Goal: Transaction & Acquisition: Subscribe to service/newsletter

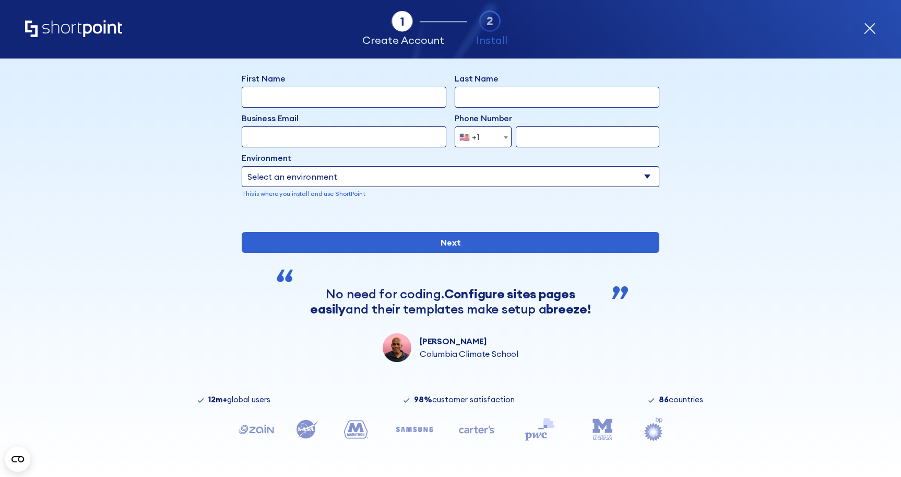
scroll to position [89, 0]
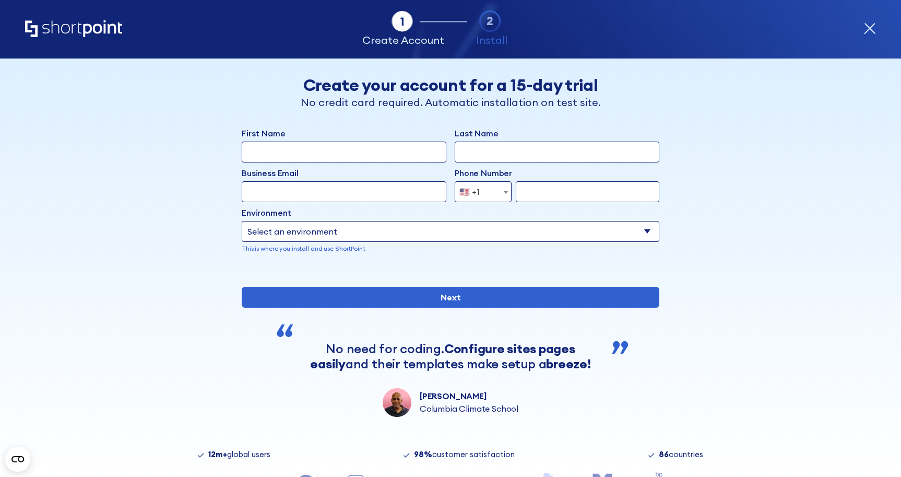
click at [341, 157] on input "First Name" at bounding box center [344, 151] width 205 height 21
type input "Naomi"
type input "Mengel"
type input "naomi.mengel@sight-sound.com"
type input "3025182402"
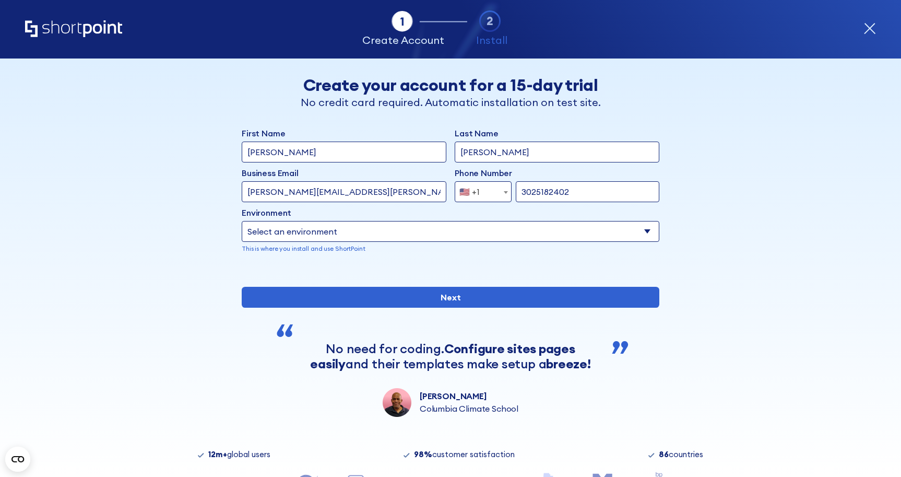
select select "Microsoft 365"
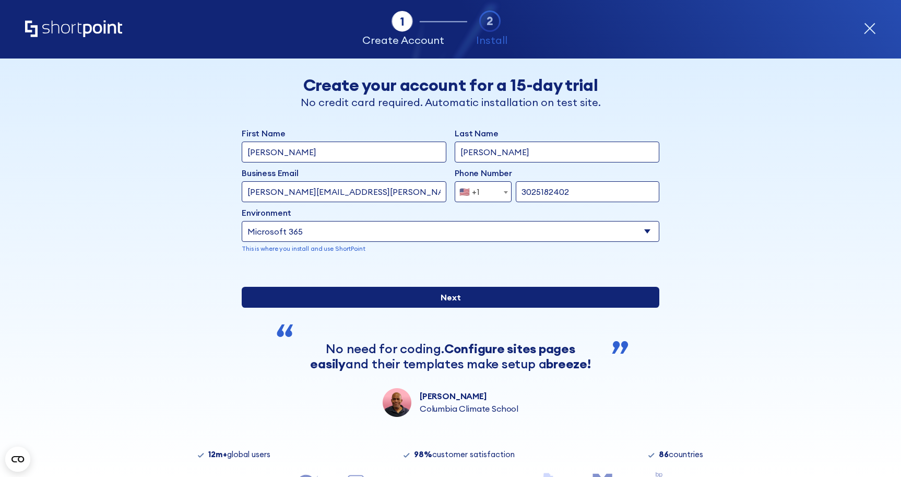
click at [479, 307] on input "Next" at bounding box center [451, 297] width 418 height 21
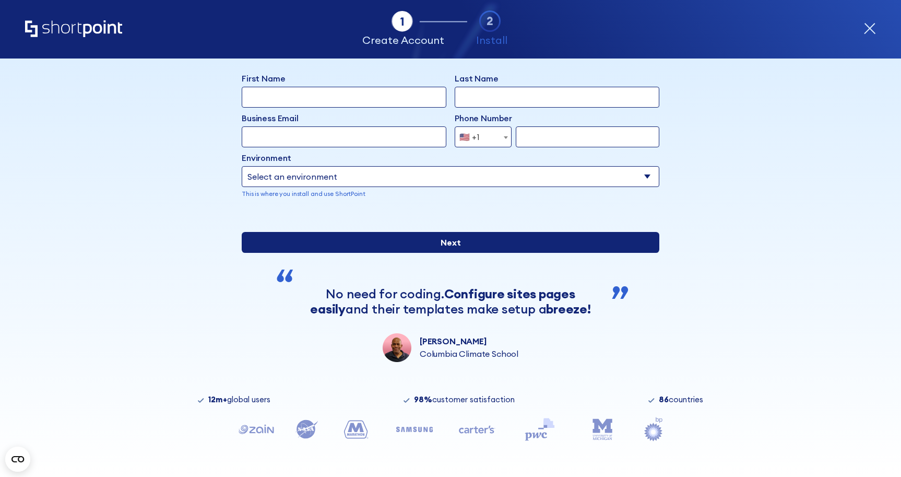
scroll to position [89, 0]
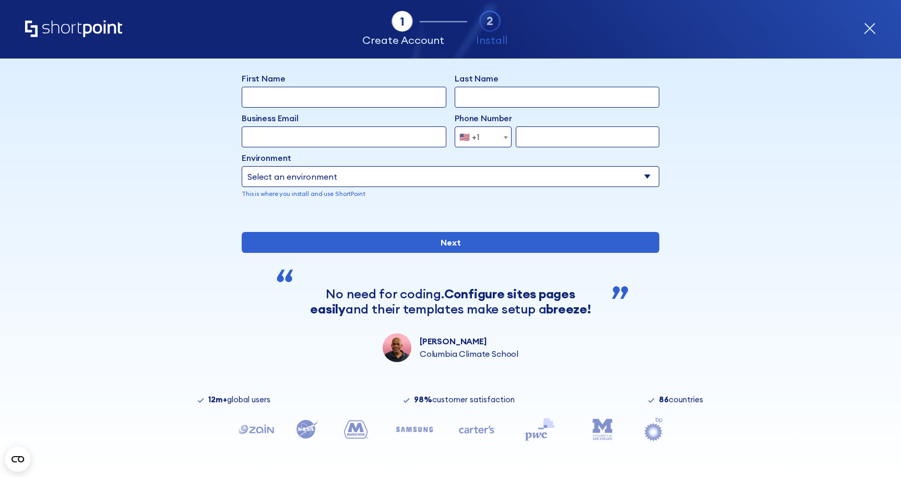
click at [866, 34] on icon "form" at bounding box center [869, 28] width 13 height 13
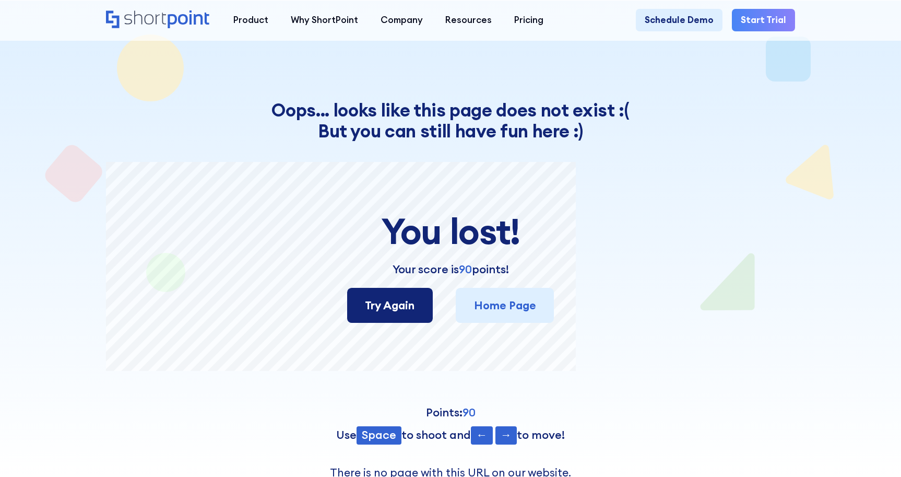
click at [395, 296] on link "Try Again" at bounding box center [390, 305] width 86 height 35
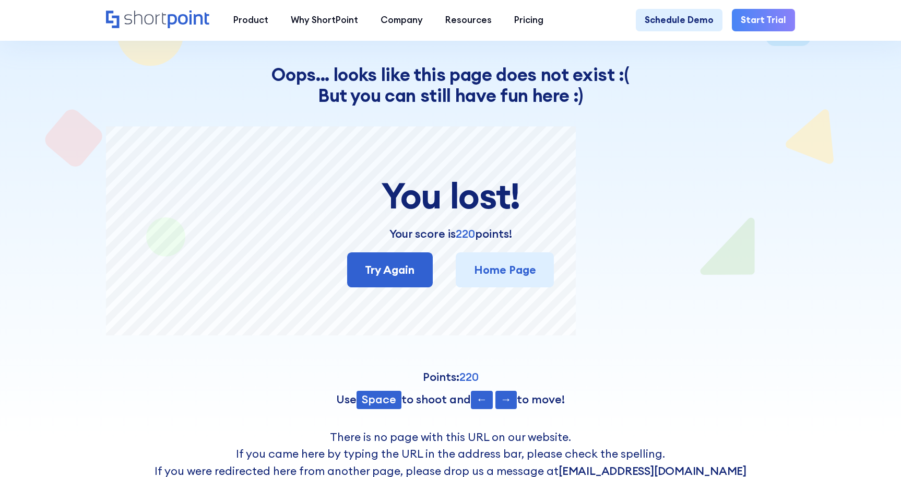
scroll to position [35, 0]
click at [169, 16] on icon "Home" at bounding box center [190, 19] width 42 height 18
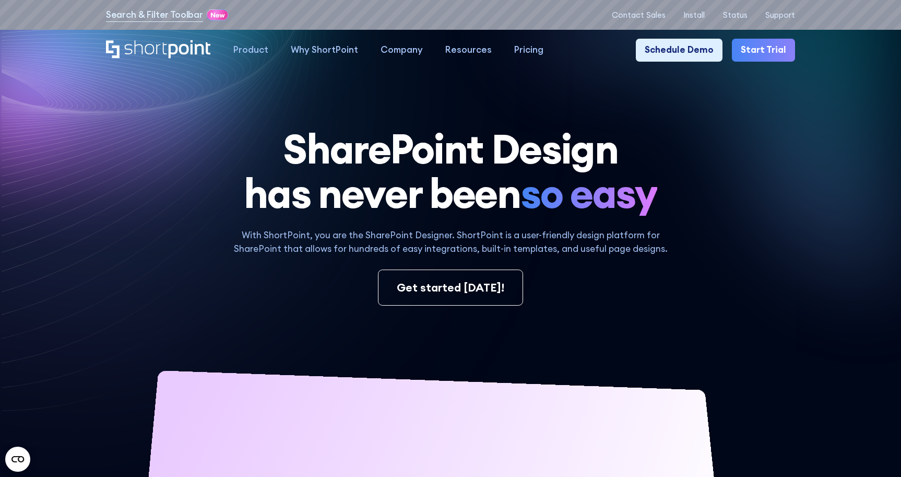
click at [757, 46] on link "Start Trial" at bounding box center [764, 50] width 64 height 22
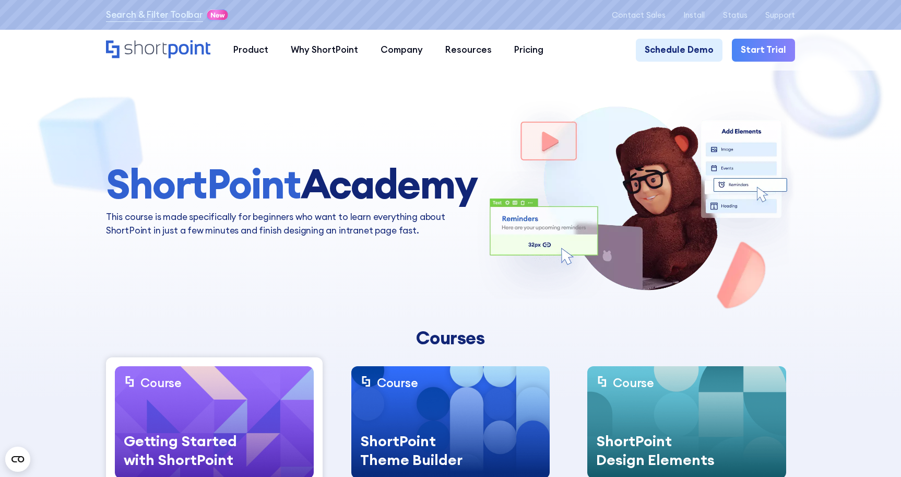
click at [758, 50] on link "Start Trial" at bounding box center [764, 50] width 64 height 22
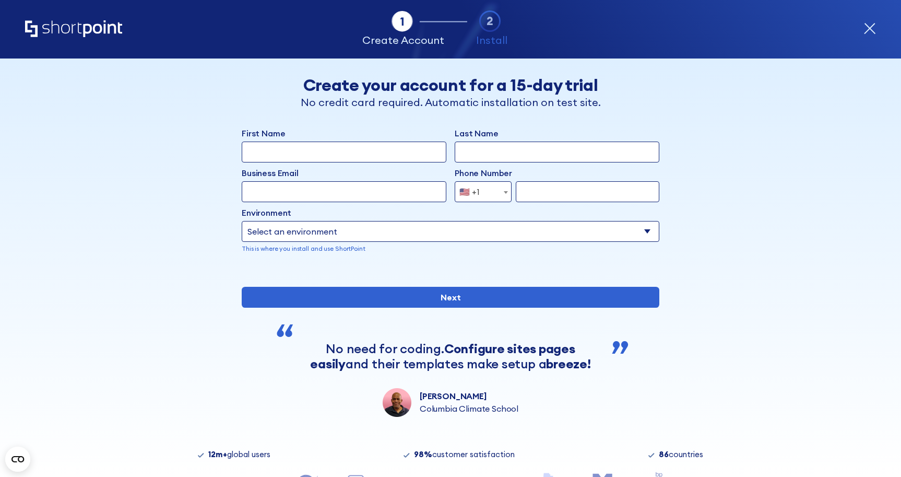
click at [493, 22] on icon "form" at bounding box center [490, 21] width 22 height 22
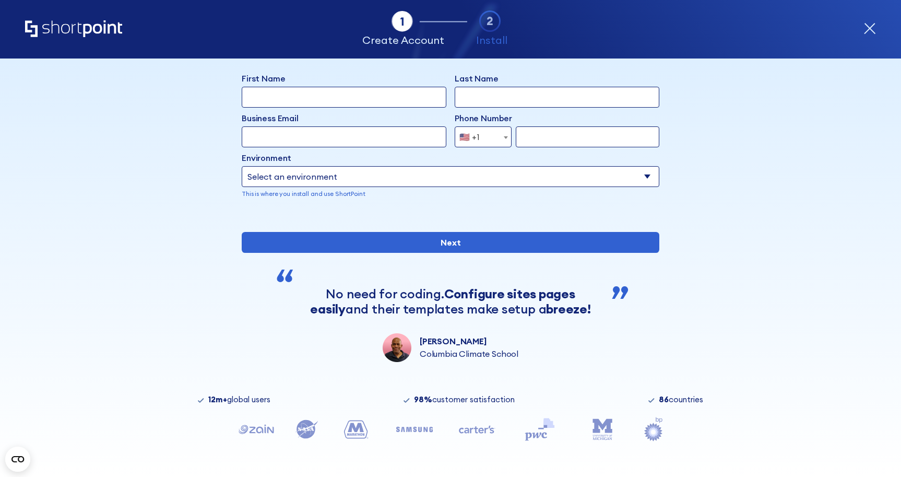
scroll to position [89, 0]
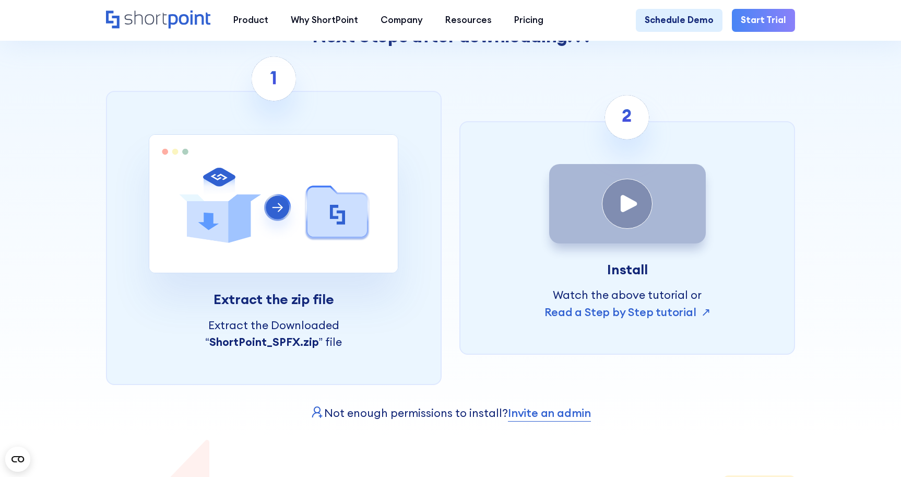
scroll to position [376, 0]
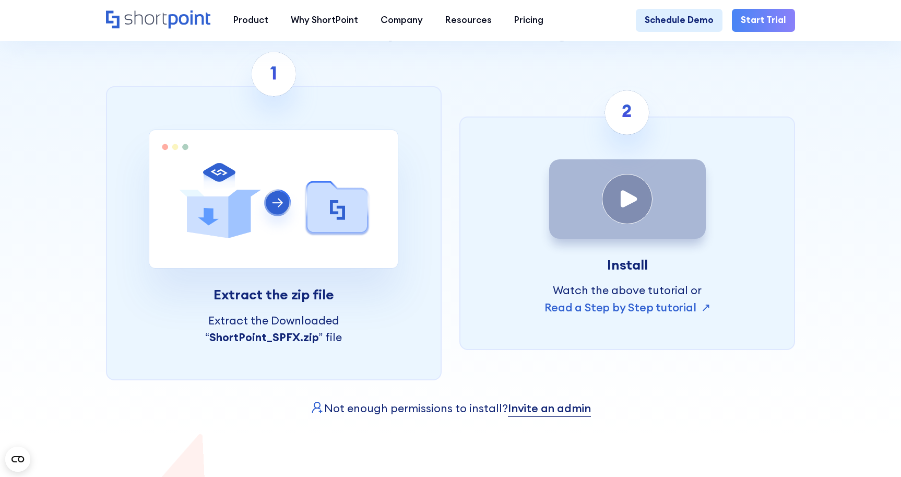
click at [539, 416] on link "Invite an admin" at bounding box center [549, 407] width 83 height 17
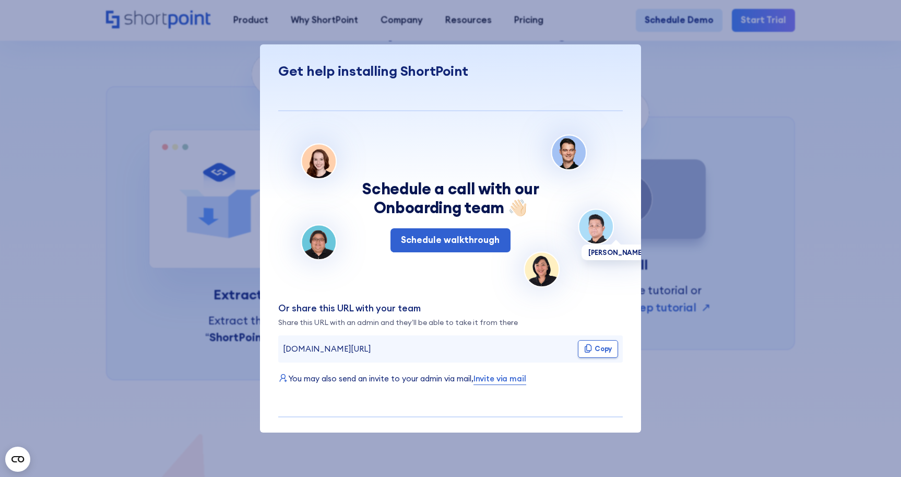
click at [701, 152] on div at bounding box center [450, 238] width 901 height 477
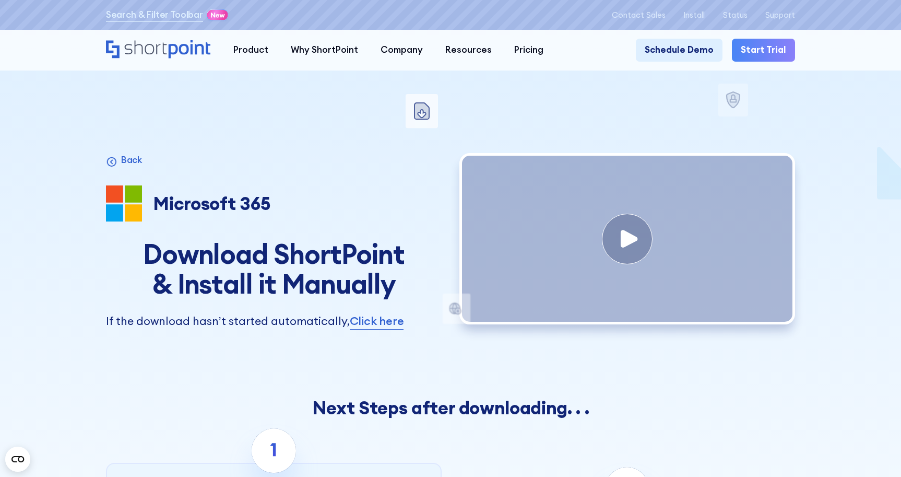
scroll to position [0, 0]
